Goal: Task Accomplishment & Management: Use online tool/utility

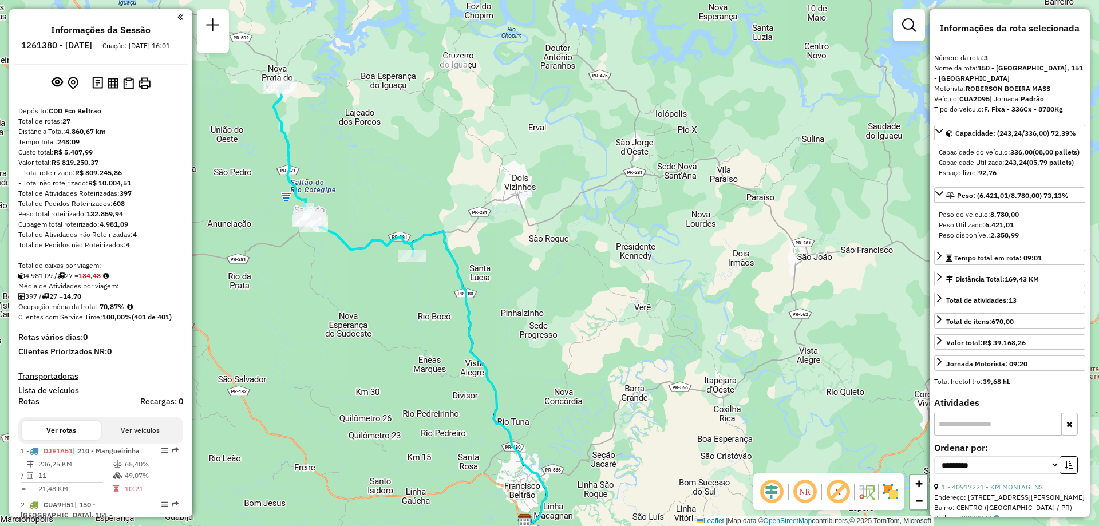
select select "**********"
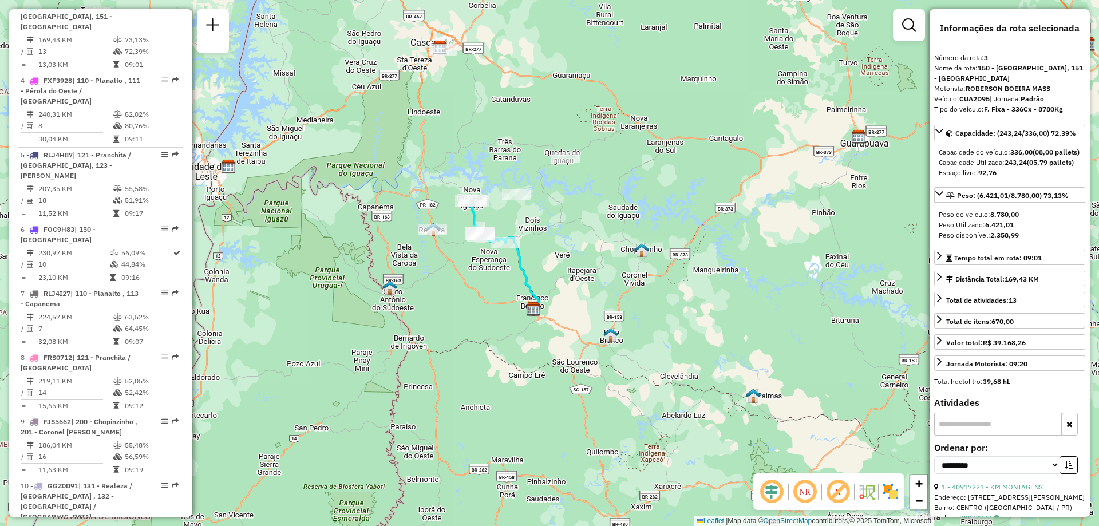
drag, startPoint x: 583, startPoint y: 181, endPoint x: 548, endPoint y: 233, distance: 62.4
click at [549, 233] on div "Janela de atendimento Grade de atendimento Capacidade Transportadoras Veículos …" at bounding box center [549, 263] width 1099 height 526
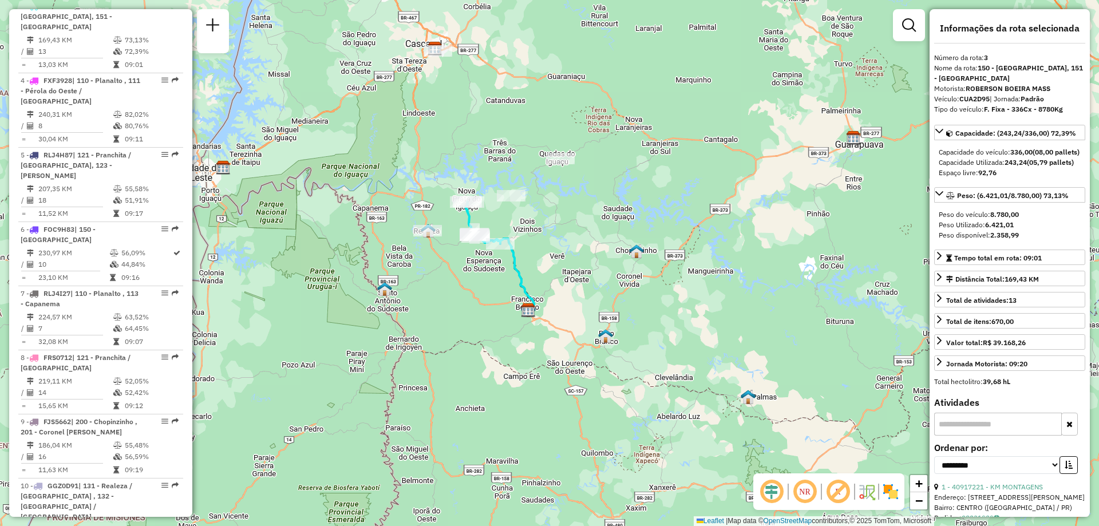
click at [512, 269] on icon at bounding box center [504, 273] width 60 height 76
click at [519, 270] on icon at bounding box center [504, 273] width 60 height 76
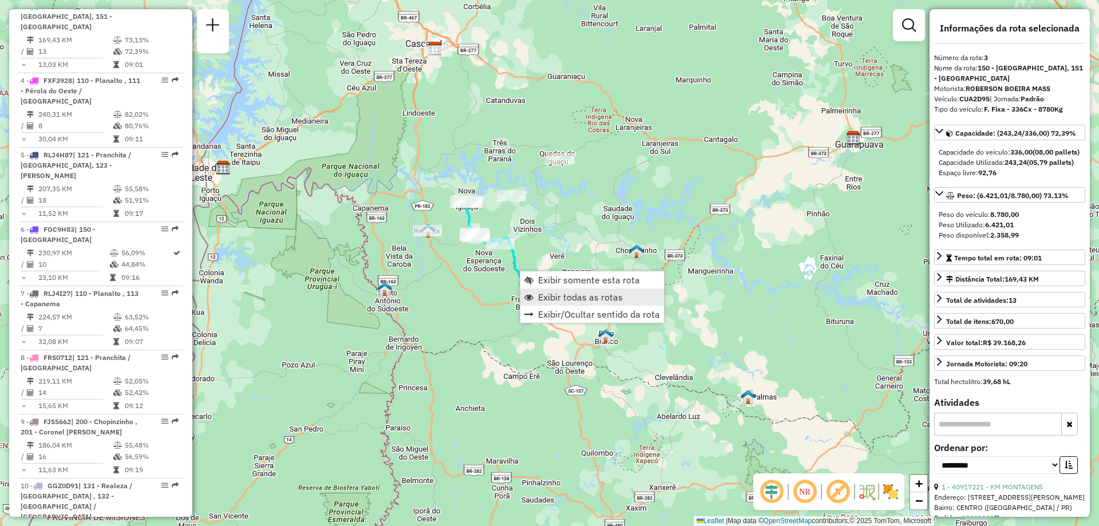
click at [577, 294] on span "Exibir todas as rotas" at bounding box center [580, 296] width 85 height 9
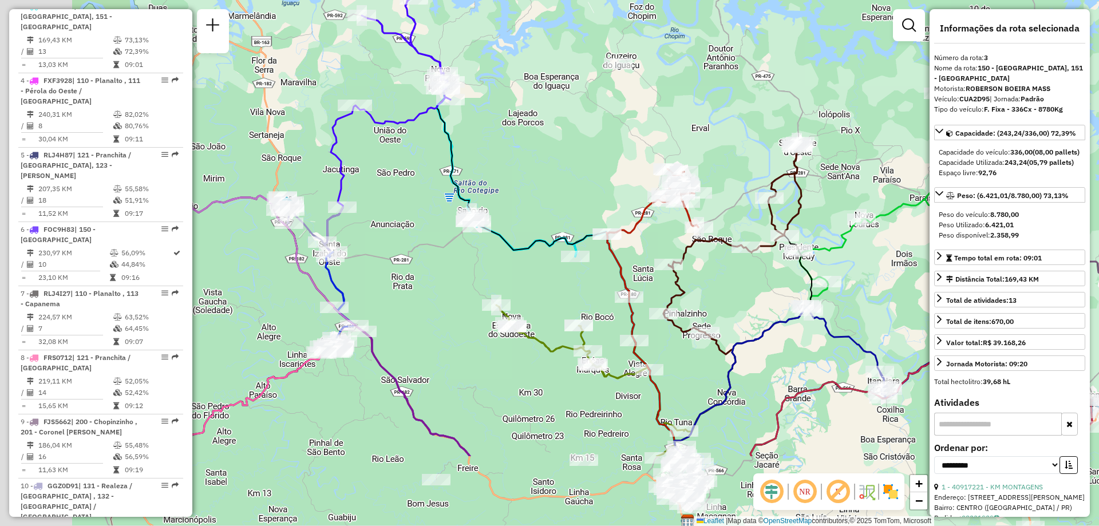
drag, startPoint x: 428, startPoint y: 252, endPoint x: 600, endPoint y: 127, distance: 213.1
click at [600, 127] on div "Janela de atendimento Grade de atendimento Capacidade Transportadoras Veículos …" at bounding box center [549, 263] width 1099 height 526
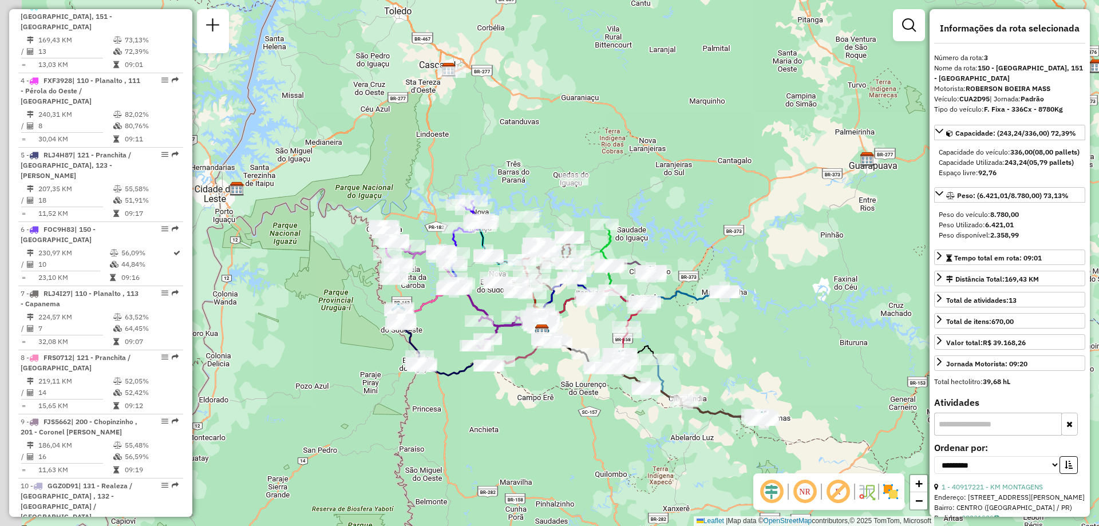
drag, startPoint x: 679, startPoint y: 176, endPoint x: 702, endPoint y: 181, distance: 23.6
click at [703, 181] on div "Janela de atendimento Grade de atendimento Capacidade Transportadoras Veículos …" at bounding box center [549, 263] width 1099 height 526
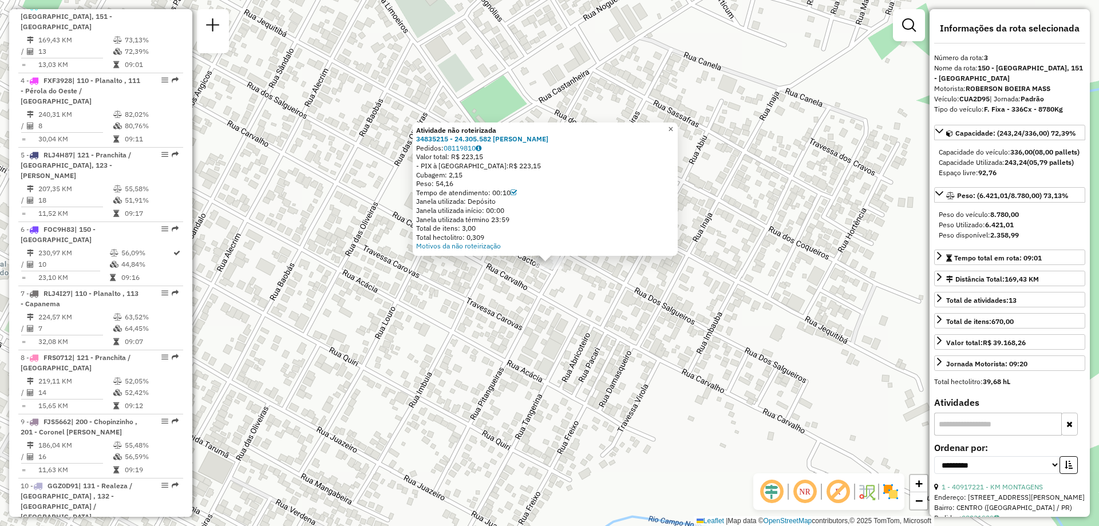
click at [673, 129] on span "×" at bounding box center [670, 129] width 5 height 10
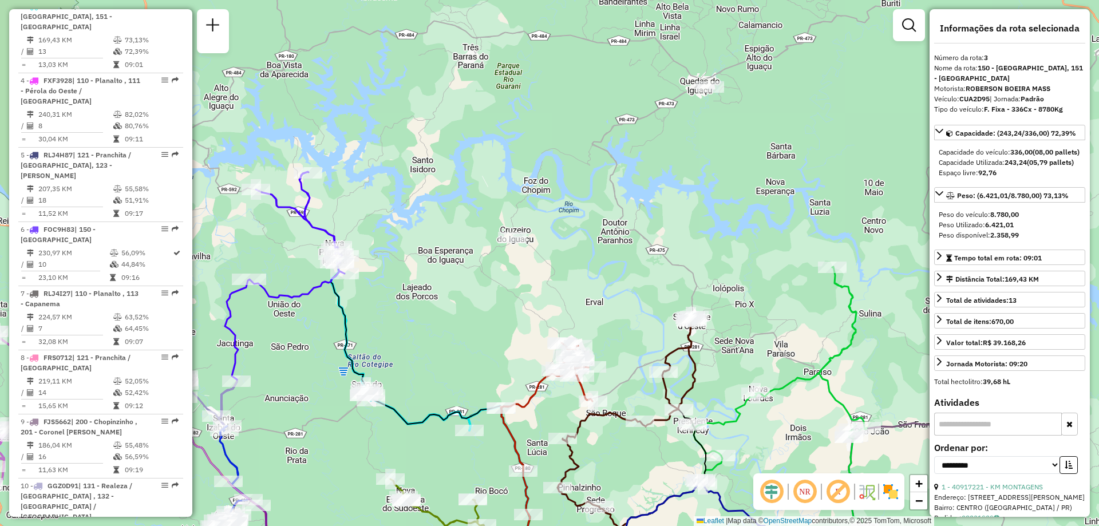
drag, startPoint x: 519, startPoint y: 156, endPoint x: 522, endPoint y: 174, distance: 18.1
click at [521, 171] on div "Janela de atendimento Grade de atendimento Capacidade Transportadoras Veículos …" at bounding box center [549, 263] width 1099 height 526
